Goal: Check status: Check status

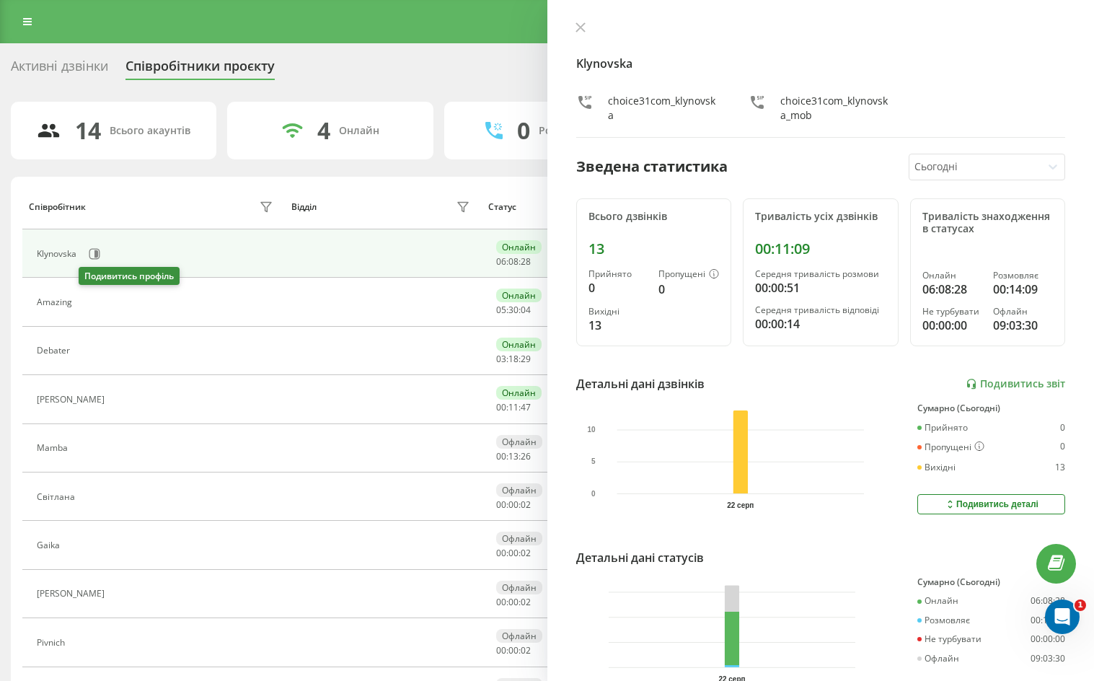
click at [91, 307] on icon at bounding box center [88, 302] width 12 height 12
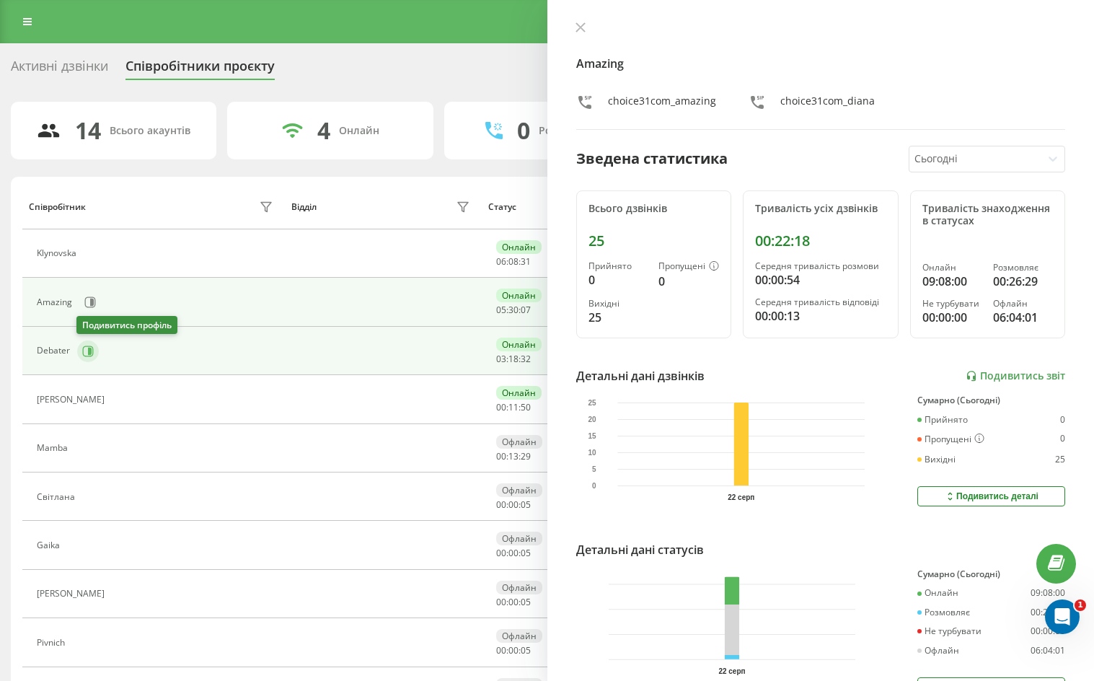
click at [84, 349] on icon at bounding box center [88, 352] width 12 height 12
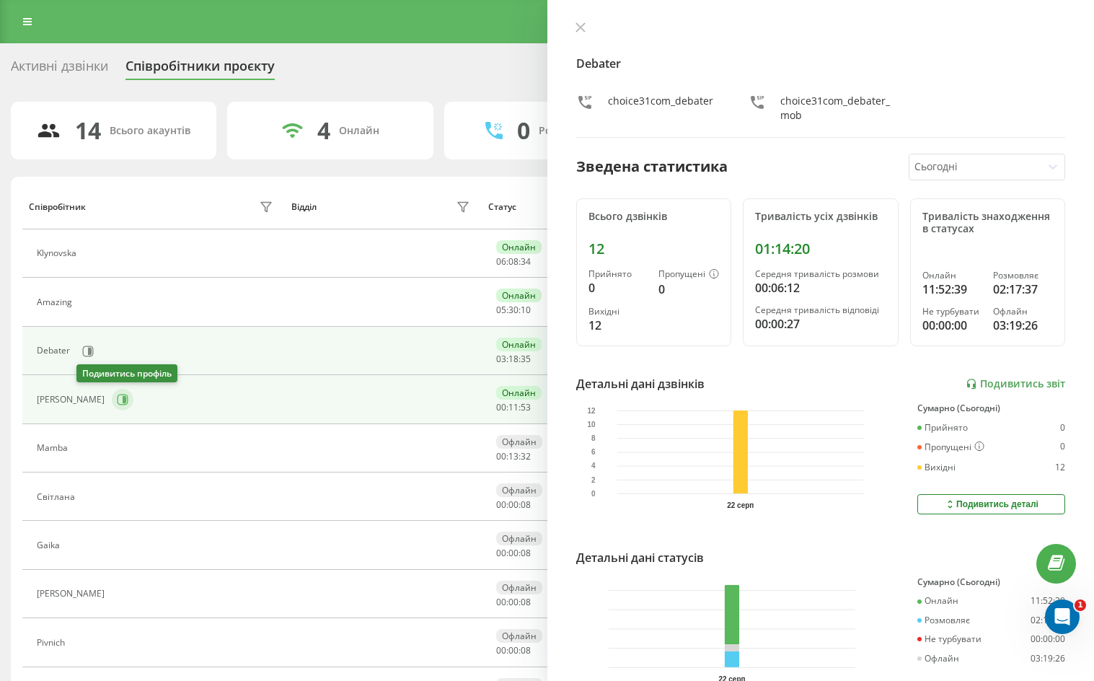
click at [118, 395] on icon at bounding box center [123, 399] width 11 height 11
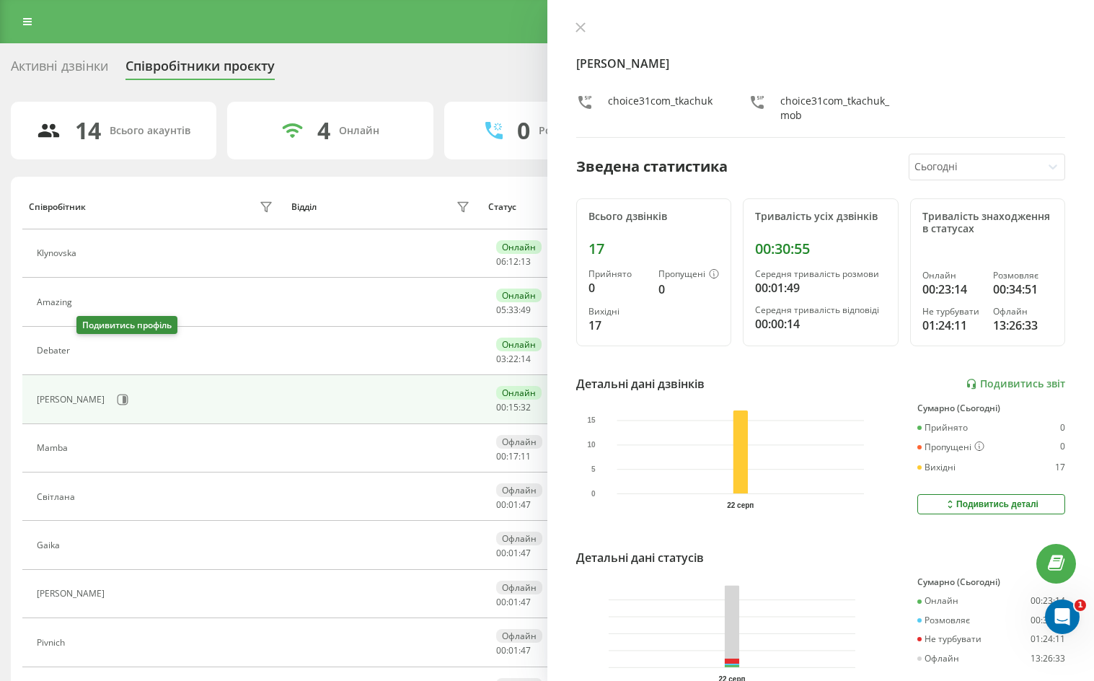
click at [89, 351] on icon at bounding box center [88, 350] width 4 height 7
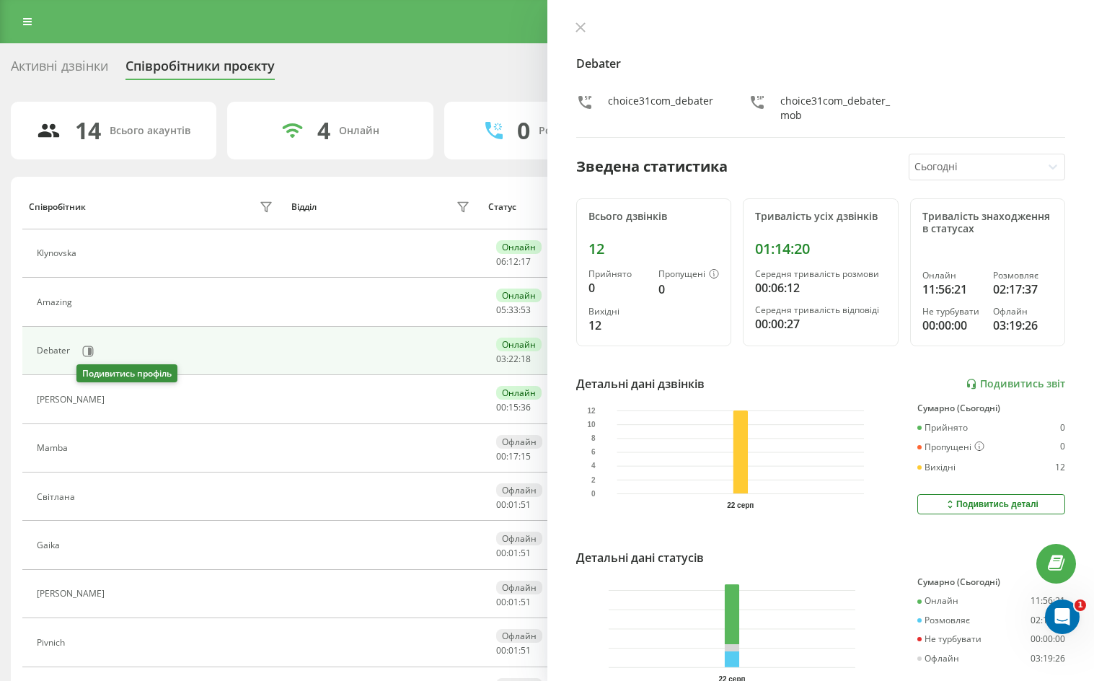
click at [120, 397] on icon at bounding box center [122, 399] width 4 height 7
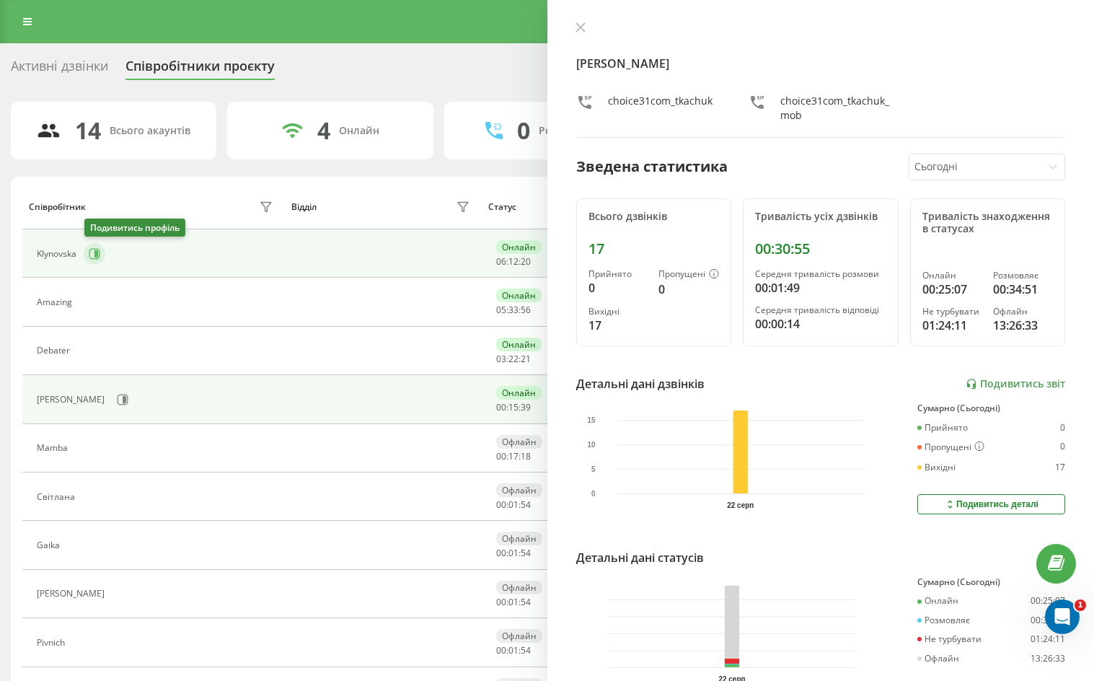
click at [94, 255] on icon at bounding box center [95, 254] width 12 height 12
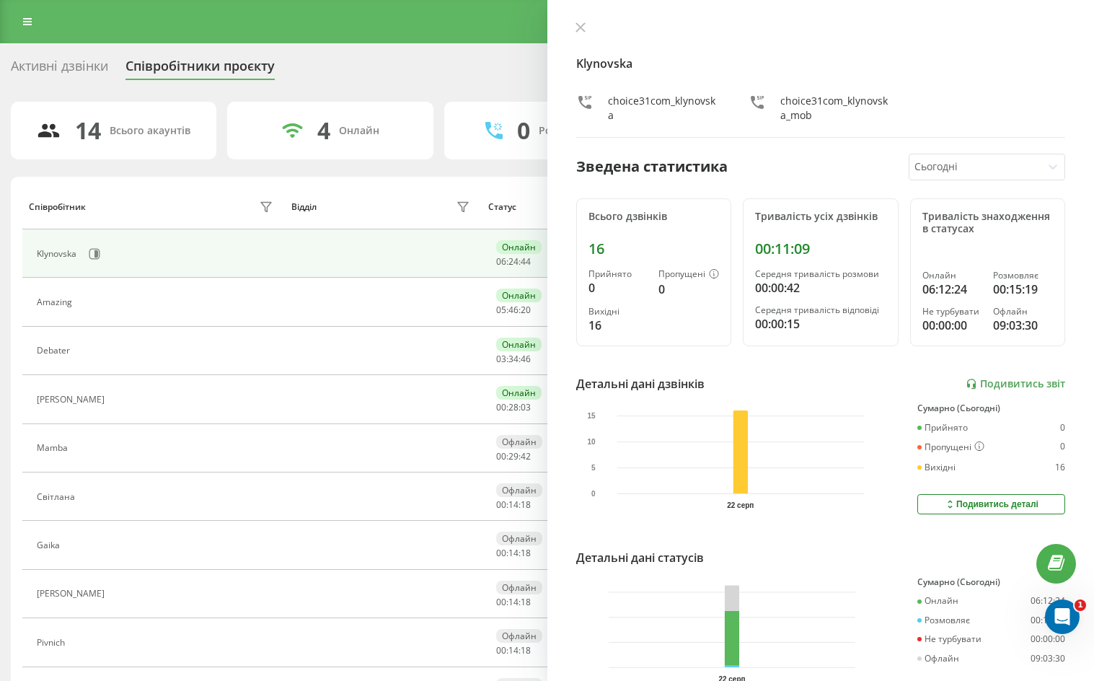
drag, startPoint x: 651, startPoint y: 14, endPoint x: 726, endPoint y: 32, distance: 76.6
click at [726, 32] on div "Klynovska choice31com_klynovska choice31com_klynovska_mob Зведена статистика Сь…" at bounding box center [820, 340] width 547 height 681
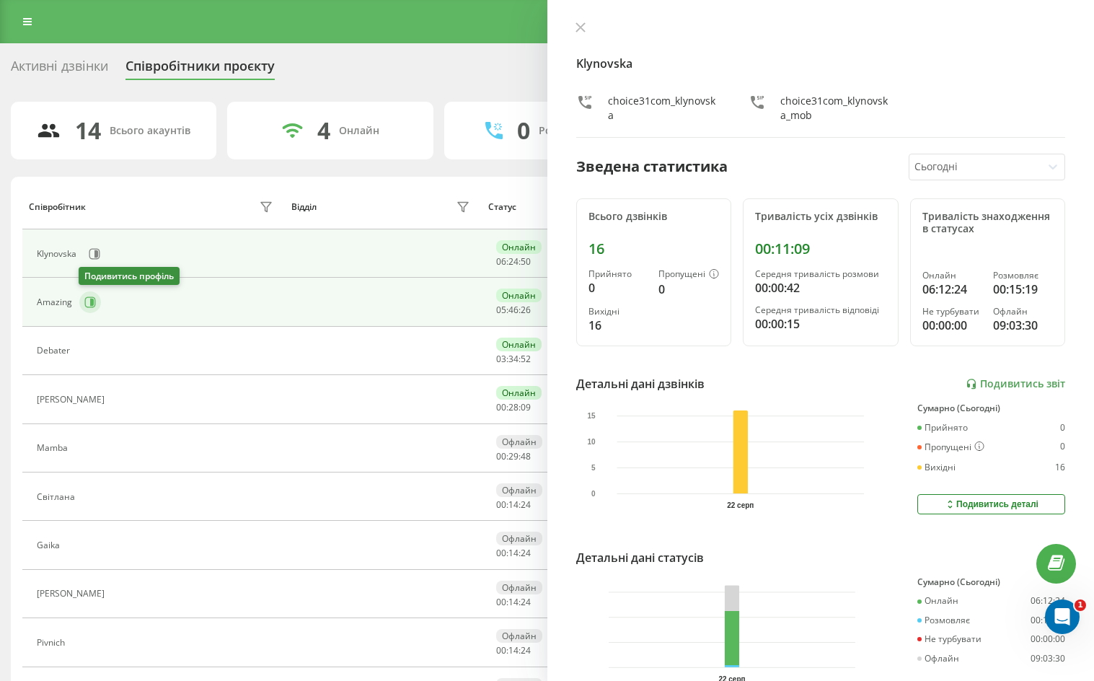
click at [96, 300] on button at bounding box center [90, 302] width 22 height 22
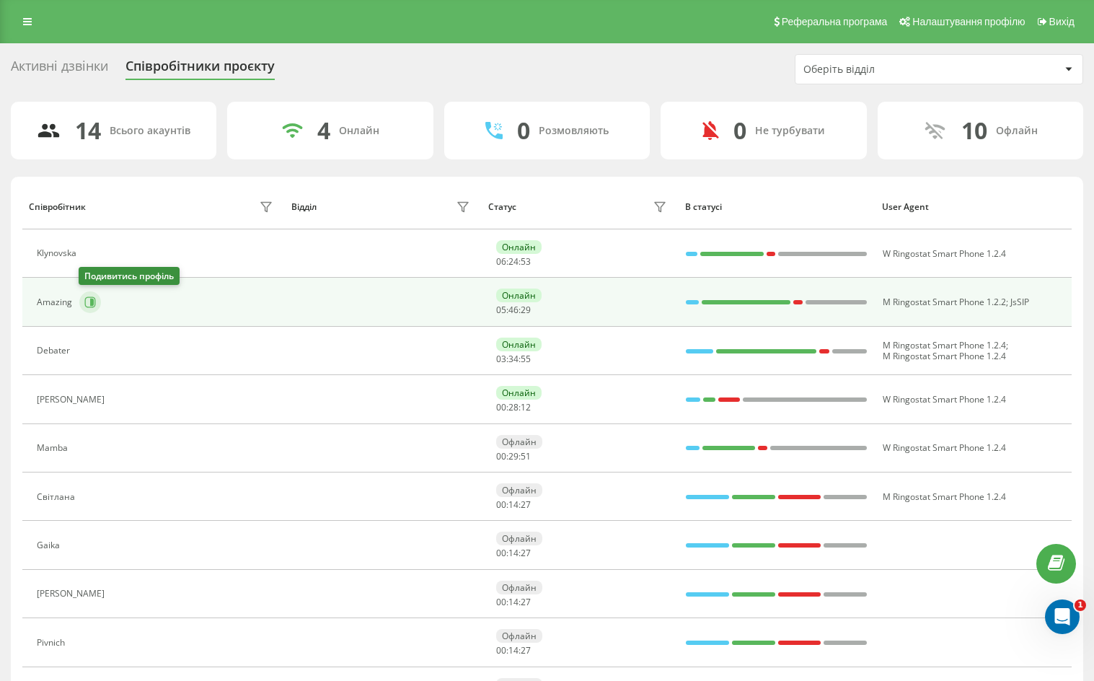
click at [90, 306] on icon at bounding box center [92, 302] width 4 height 7
click at [94, 304] on icon at bounding box center [90, 302] width 12 height 12
